Goal: Transaction & Acquisition: Download file/media

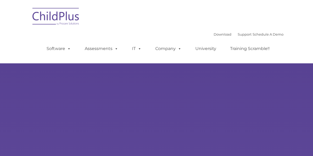
select select "MEDIUM"
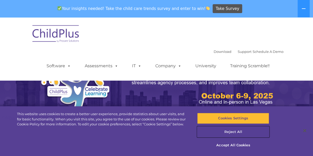
click at [237, 131] on button "Reject All" at bounding box center [233, 131] width 72 height 11
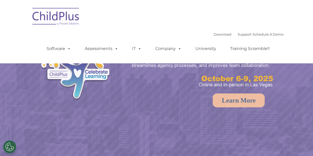
select select "MEDIUM"
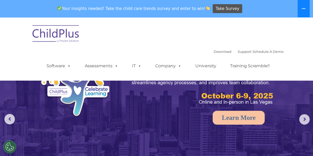
click at [305, 6] on button at bounding box center [303, 8] width 12 height 17
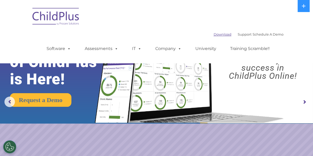
click at [231, 32] on link "Download" at bounding box center [222, 34] width 18 height 4
